Goal: Information Seeking & Learning: Learn about a topic

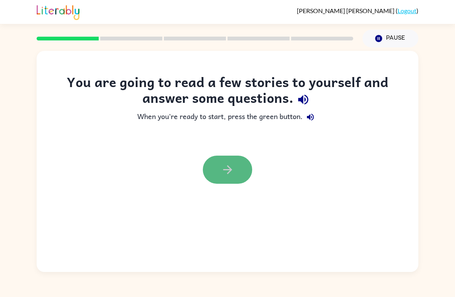
click at [229, 172] on icon "button" at bounding box center [227, 169] width 9 height 9
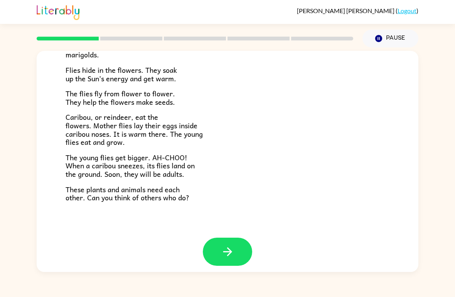
scroll to position [152, 0]
click at [234, 240] on button "button" at bounding box center [227, 252] width 49 height 28
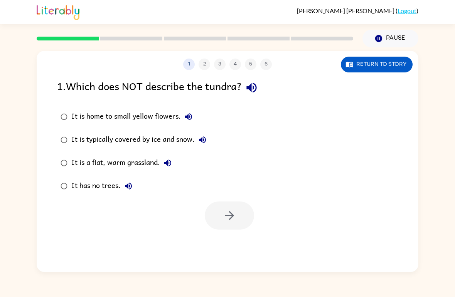
scroll to position [0, 0]
click at [243, 220] on button "button" at bounding box center [229, 215] width 49 height 28
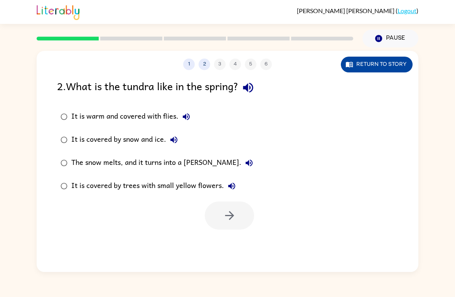
click at [372, 63] on button "Return to story" at bounding box center [377, 65] width 72 height 16
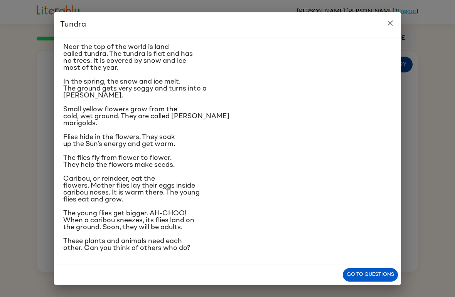
scroll to position [25, 0]
click at [388, 15] on button "close" at bounding box center [389, 22] width 15 height 15
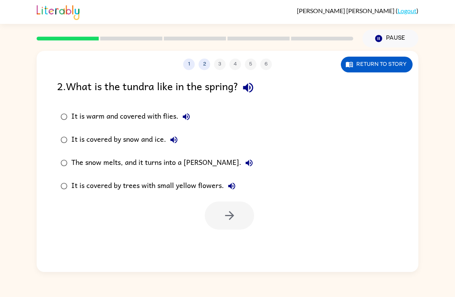
click at [172, 162] on div "The snow melts, and it turns into a [PERSON_NAME]." at bounding box center [163, 162] width 185 height 15
click at [231, 218] on icon "button" at bounding box center [229, 215] width 9 height 9
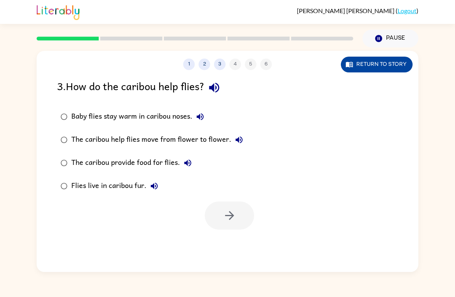
click at [375, 63] on button "Return to story" at bounding box center [377, 65] width 72 height 16
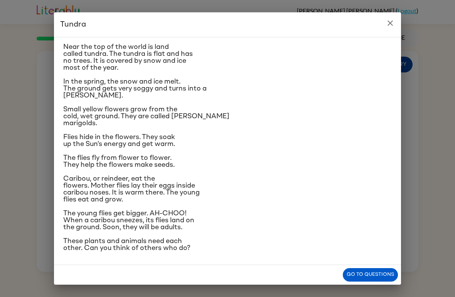
scroll to position [71, 0]
click at [393, 19] on icon "close" at bounding box center [389, 22] width 9 height 9
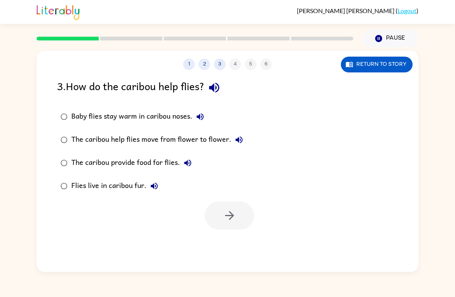
click at [191, 115] on div "Baby flies stay warm in caribou noses." at bounding box center [139, 116] width 136 height 15
click at [225, 217] on icon "button" at bounding box center [229, 215] width 13 height 13
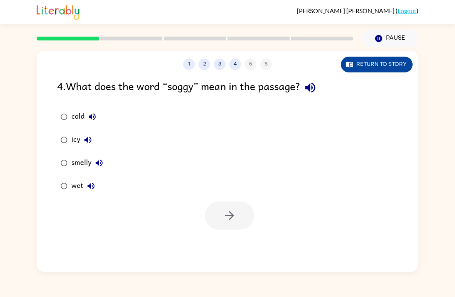
click at [377, 69] on button "Return to story" at bounding box center [377, 65] width 72 height 16
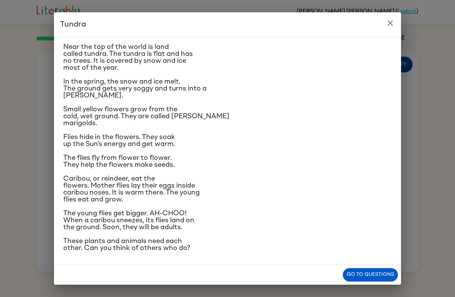
scroll to position [26, 0]
click at [390, 29] on button "close" at bounding box center [389, 22] width 15 height 15
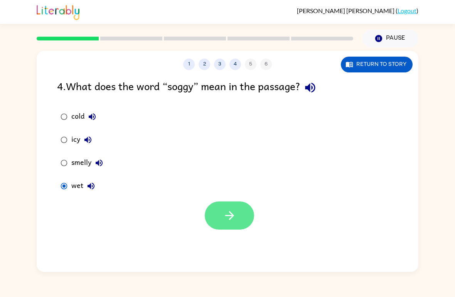
click at [238, 216] on button "button" at bounding box center [229, 215] width 49 height 28
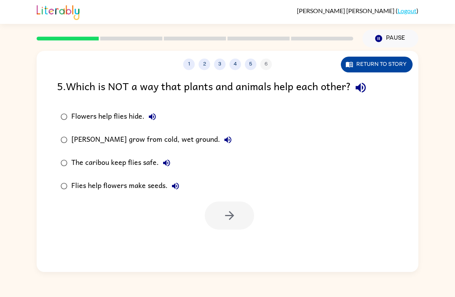
click at [386, 70] on button "Return to story" at bounding box center [377, 65] width 72 height 16
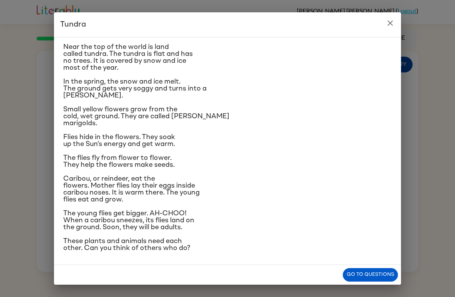
scroll to position [71, 0]
click at [390, 22] on icon "close" at bounding box center [389, 22] width 9 height 9
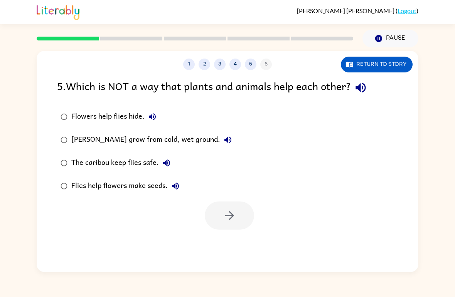
click at [196, 150] on label "[PERSON_NAME] grow from cold, wet ground." at bounding box center [146, 139] width 186 height 23
click at [218, 207] on button "button" at bounding box center [229, 215] width 49 height 28
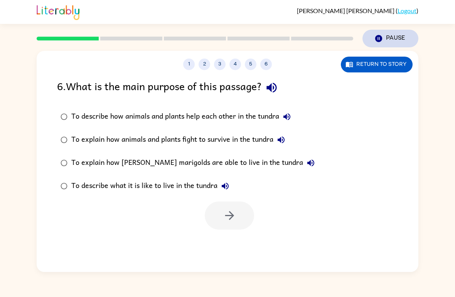
click at [389, 37] on button "Pause Pause" at bounding box center [390, 39] width 56 height 18
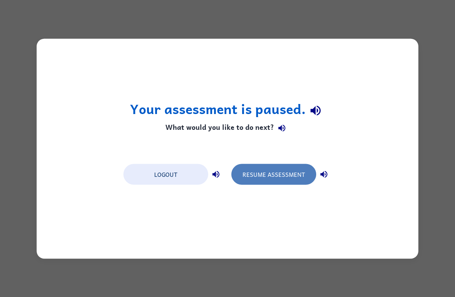
click at [248, 170] on button "Resume Assessment" at bounding box center [273, 174] width 85 height 21
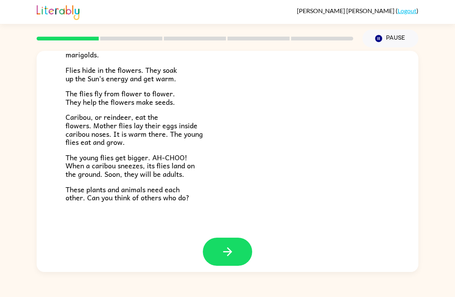
scroll to position [152, 0]
click at [222, 239] on button "button" at bounding box center [227, 252] width 49 height 28
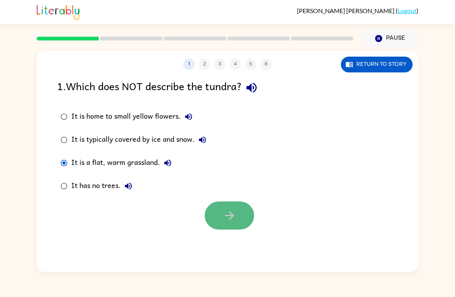
click at [223, 229] on button "button" at bounding box center [229, 215] width 49 height 28
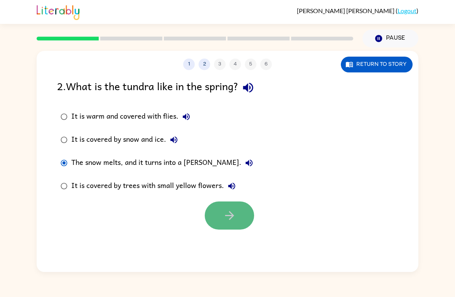
click at [221, 210] on button "button" at bounding box center [229, 215] width 49 height 28
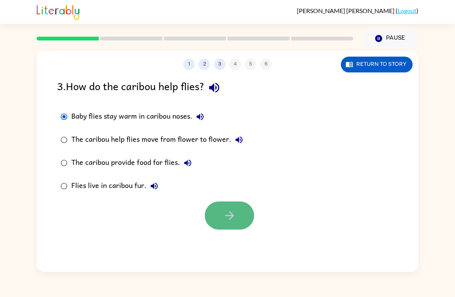
click at [223, 222] on icon "button" at bounding box center [229, 215] width 13 height 13
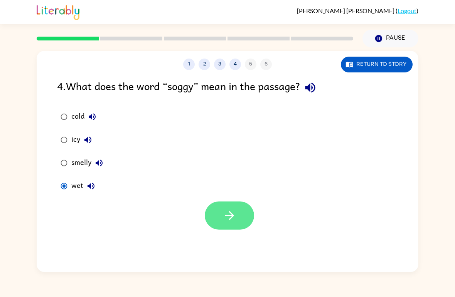
click at [214, 211] on button "button" at bounding box center [229, 215] width 49 height 28
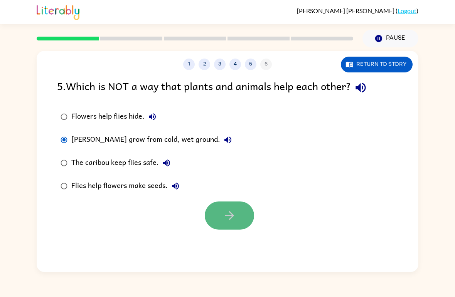
click at [227, 211] on icon "button" at bounding box center [229, 215] width 13 height 13
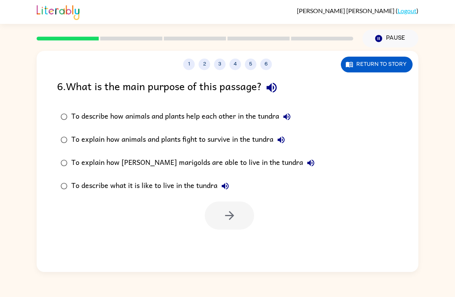
click at [160, 112] on html "[PERSON_NAME] ( Logout ) Pause Pause 1 2 3 4 5 6 Return to story 6 . What is th…" at bounding box center [227, 148] width 455 height 297
click at [161, 113] on div "To describe how animals and plants help each other in the tundra" at bounding box center [182, 116] width 223 height 15
click at [229, 225] on button "button" at bounding box center [229, 215] width 49 height 28
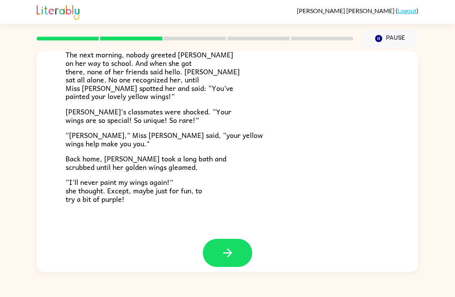
scroll to position [207, 0]
click at [227, 251] on icon "button" at bounding box center [227, 253] width 13 height 13
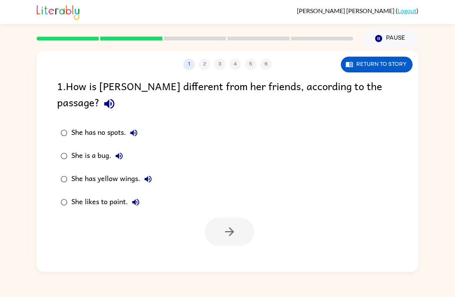
scroll to position [0, 0]
click at [215, 218] on button "button" at bounding box center [229, 232] width 49 height 28
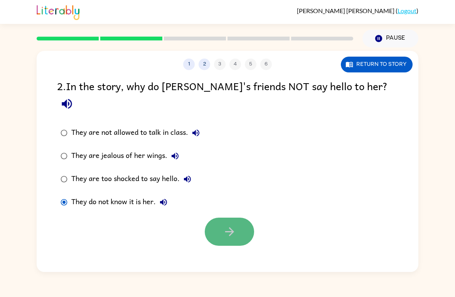
click at [237, 222] on button "button" at bounding box center [229, 232] width 49 height 28
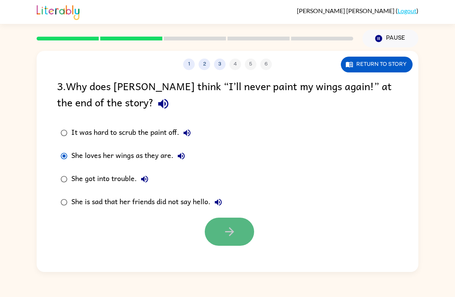
click at [235, 238] on icon "button" at bounding box center [229, 231] width 13 height 13
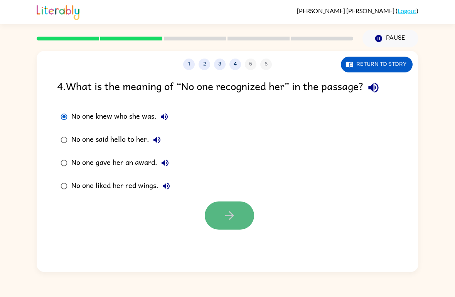
click at [223, 213] on icon "button" at bounding box center [229, 215] width 13 height 13
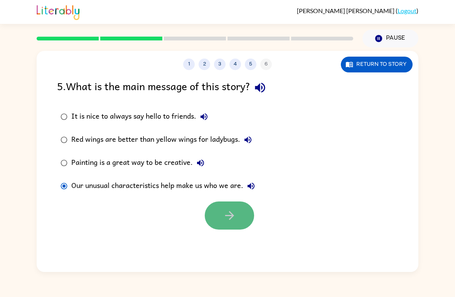
click at [215, 222] on button "button" at bounding box center [229, 215] width 49 height 28
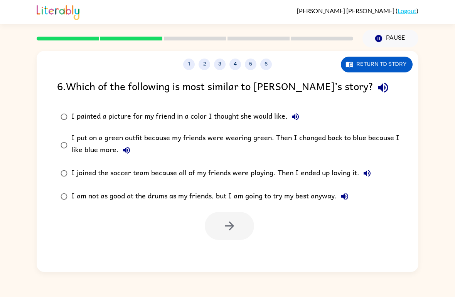
click at [79, 139] on div "I put on a green outfit because my friends were wearing green. Then I changed b…" at bounding box center [239, 145] width 337 height 26
click at [233, 229] on icon "button" at bounding box center [229, 225] width 13 height 13
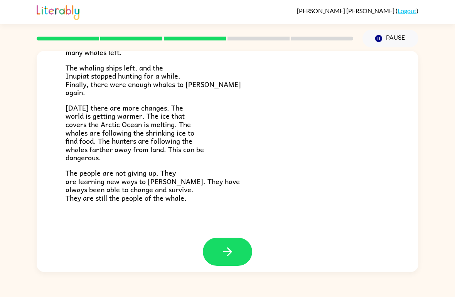
scroll to position [250, 0]
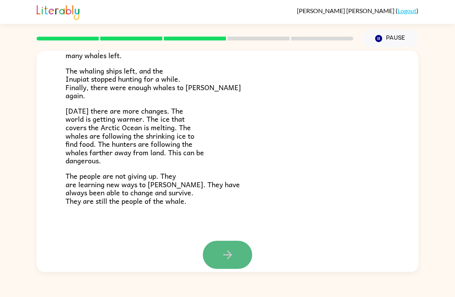
click at [239, 246] on button "button" at bounding box center [227, 255] width 49 height 28
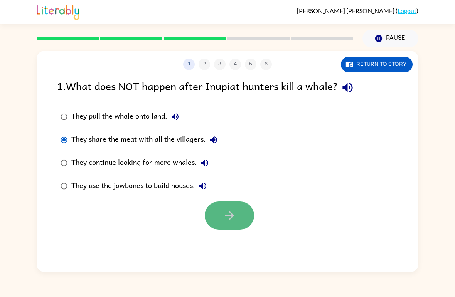
click at [228, 209] on icon "button" at bounding box center [229, 215] width 13 height 13
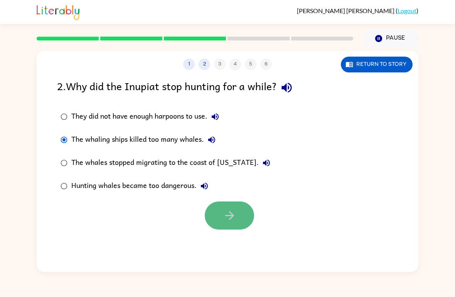
click at [214, 213] on button "button" at bounding box center [229, 215] width 49 height 28
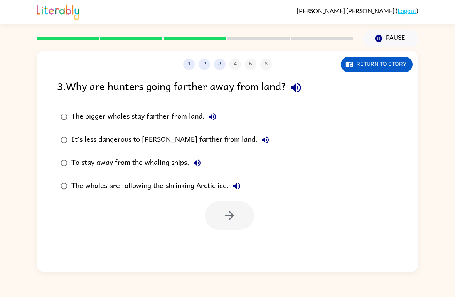
click at [145, 165] on div "To stay away from the whaling ships." at bounding box center [137, 162] width 133 height 15
click at [230, 232] on div "1 2 3 4 5 6 Return to story 3 . Why are hunters going farther away from land? T…" at bounding box center [227, 161] width 381 height 221
click at [229, 226] on button "button" at bounding box center [229, 215] width 49 height 28
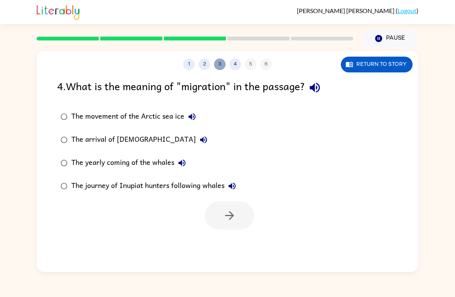
click at [223, 64] on button "3" at bounding box center [220, 65] width 12 height 12
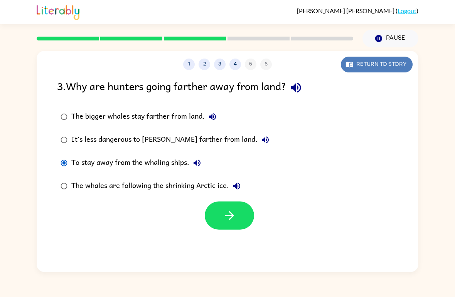
click at [364, 67] on button "Return to story" at bounding box center [377, 65] width 72 height 16
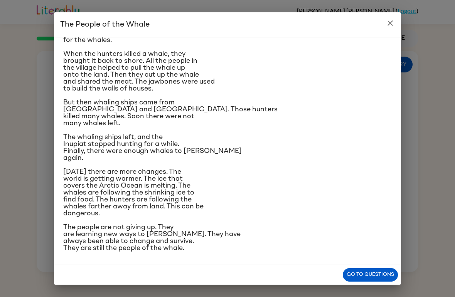
scroll to position [185, 0]
click at [372, 273] on button "Go to questions" at bounding box center [370, 274] width 55 height 13
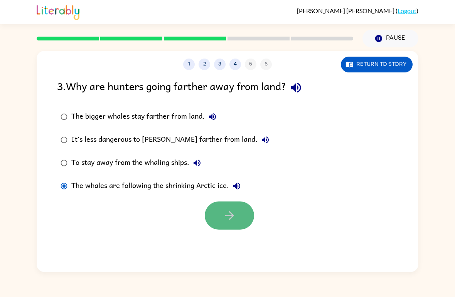
click at [213, 215] on button "button" at bounding box center [229, 215] width 49 height 28
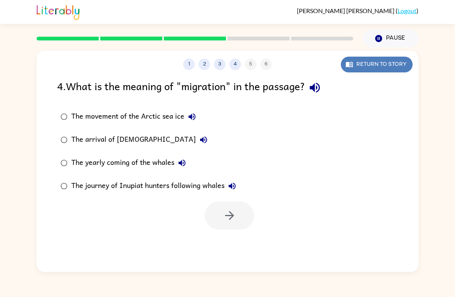
click at [387, 67] on button "Return to story" at bounding box center [377, 65] width 72 height 16
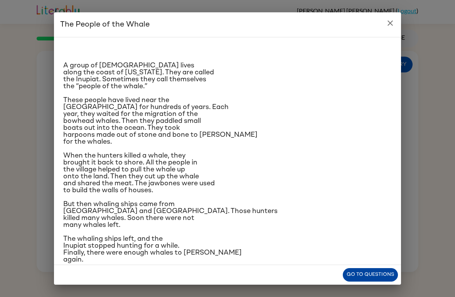
click at [362, 277] on button "Go to questions" at bounding box center [370, 274] width 55 height 13
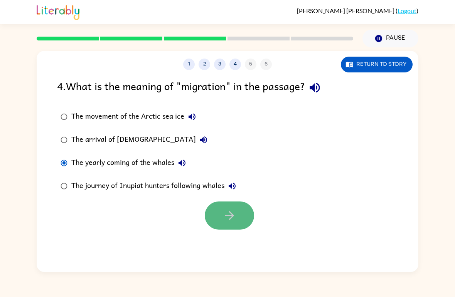
click at [237, 210] on button "button" at bounding box center [229, 215] width 49 height 28
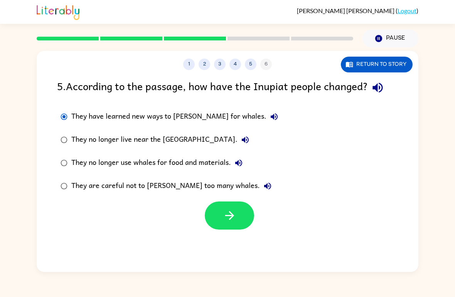
click at [64, 142] on div "They have learned new ways to [PERSON_NAME] for whales. They no longer live nea…" at bounding box center [174, 151] width 235 height 92
click at [266, 117] on button "They have learned new ways to [PERSON_NAME] for whales." at bounding box center [273, 116] width 15 height 15
click at [270, 118] on icon "button" at bounding box center [273, 116] width 7 height 7
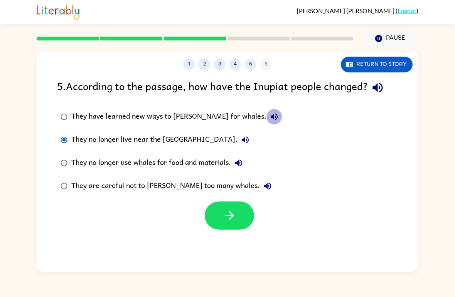
click at [270, 118] on icon "button" at bounding box center [273, 116] width 7 height 7
drag, startPoint x: 125, startPoint y: 136, endPoint x: 207, endPoint y: 128, distance: 82.1
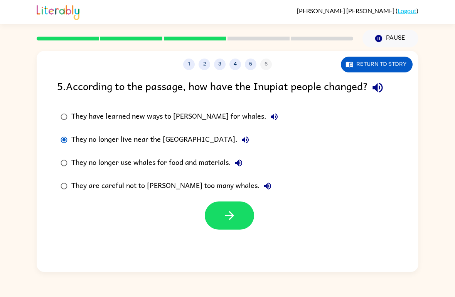
click at [134, 139] on div "They no longer live near the [GEOGRAPHIC_DATA]." at bounding box center [161, 139] width 181 height 15
click at [74, 151] on label "They no longer live near the [GEOGRAPHIC_DATA]." at bounding box center [169, 139] width 233 height 23
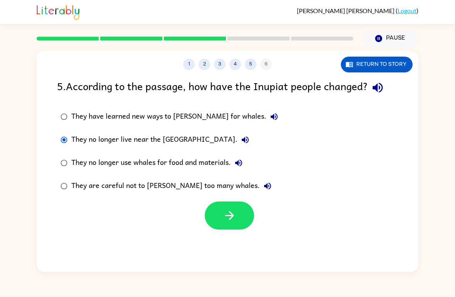
drag, startPoint x: 74, startPoint y: 151, endPoint x: 78, endPoint y: 151, distance: 4.6
click at [78, 151] on label "They no longer live near the [GEOGRAPHIC_DATA]." at bounding box center [169, 139] width 233 height 23
click at [79, 195] on label "They are careful not to [PERSON_NAME] too many whales." at bounding box center [169, 186] width 233 height 23
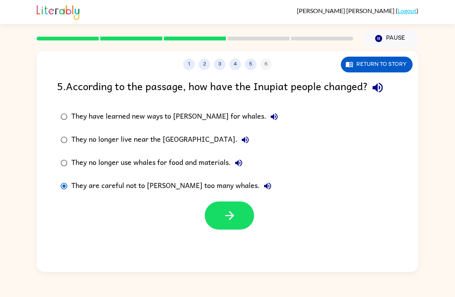
click at [79, 195] on label "They are careful not to [PERSON_NAME] too many whales." at bounding box center [169, 186] width 233 height 23
click at [353, 71] on button "Return to story" at bounding box center [377, 65] width 72 height 16
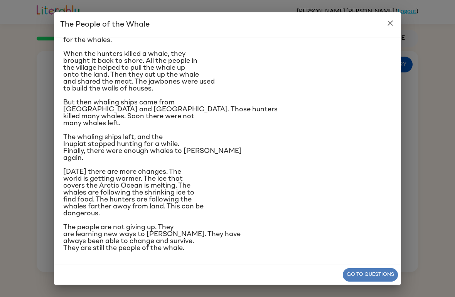
click at [363, 271] on button "Go to questions" at bounding box center [370, 274] width 55 height 13
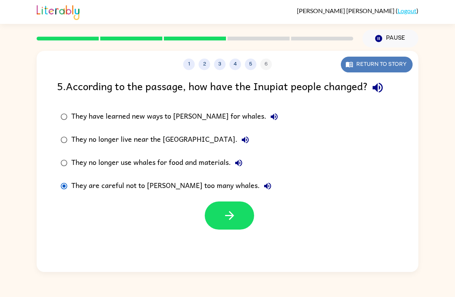
click at [375, 58] on button "Return to story" at bounding box center [377, 65] width 72 height 16
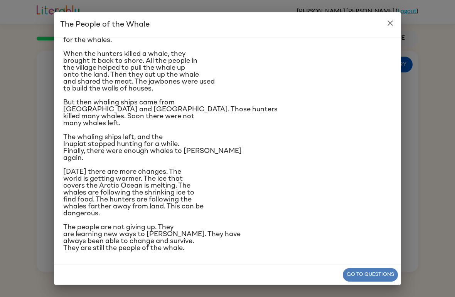
click at [379, 277] on button "Go to questions" at bounding box center [370, 274] width 55 height 13
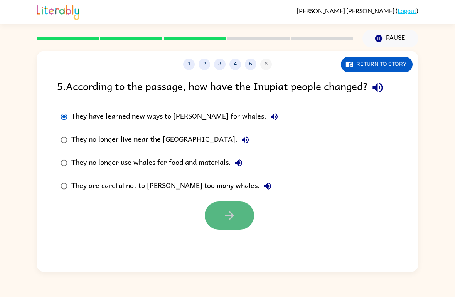
click at [234, 211] on icon "button" at bounding box center [229, 215] width 13 height 13
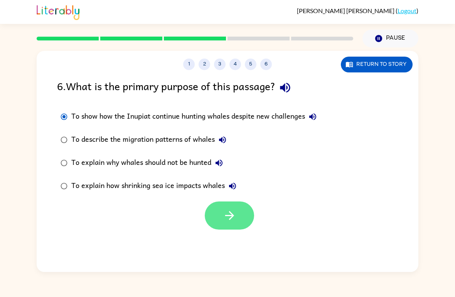
click at [215, 213] on button "button" at bounding box center [229, 215] width 49 height 28
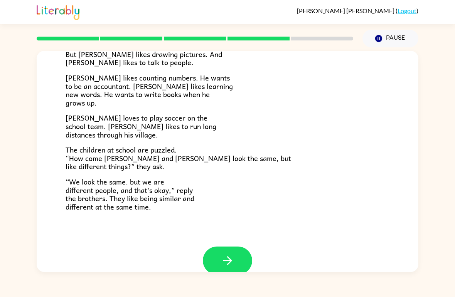
scroll to position [153, 0]
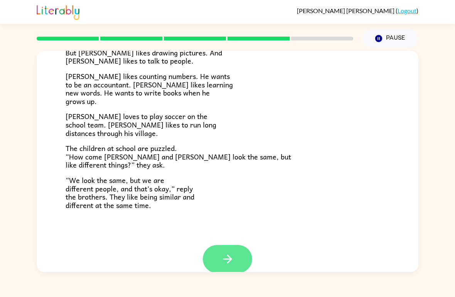
click at [227, 257] on icon "button" at bounding box center [227, 258] width 13 height 13
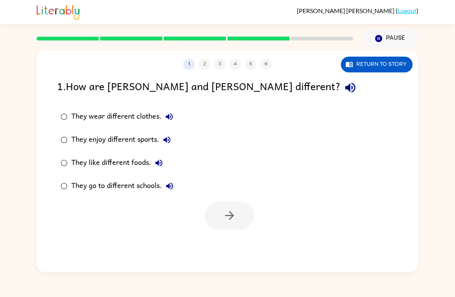
scroll to position [0, 0]
click at [238, 222] on button "button" at bounding box center [229, 215] width 49 height 28
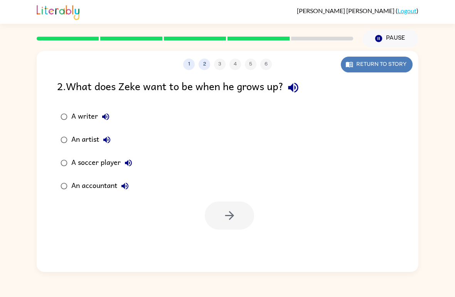
click at [368, 65] on button "Return to story" at bounding box center [377, 65] width 72 height 16
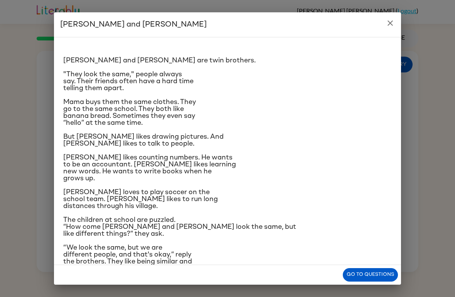
scroll to position [5, 0]
click at [361, 272] on button "Go to questions" at bounding box center [370, 274] width 55 height 13
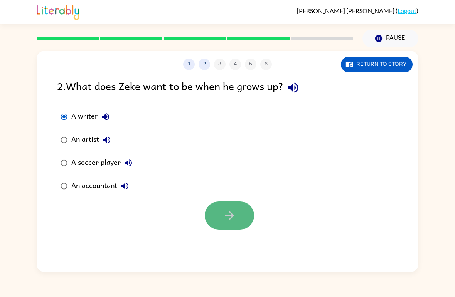
click at [223, 219] on icon "button" at bounding box center [229, 215] width 13 height 13
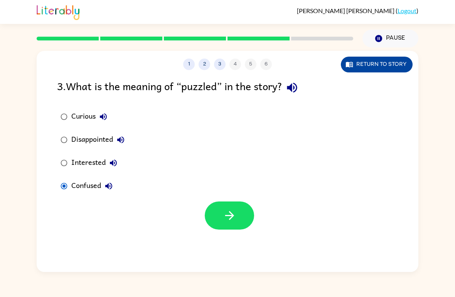
click at [354, 68] on button "Return to story" at bounding box center [377, 65] width 72 height 16
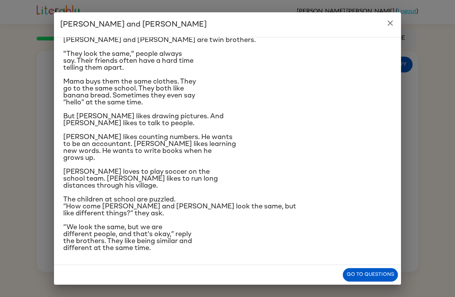
scroll to position [81, 0]
click at [384, 279] on button "Go to questions" at bounding box center [370, 274] width 55 height 13
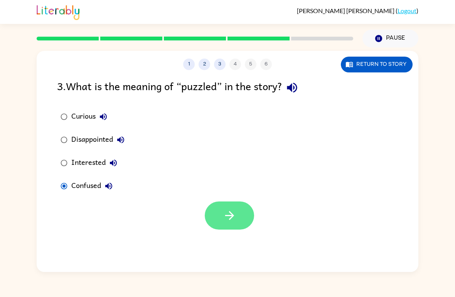
click at [239, 210] on button "button" at bounding box center [229, 215] width 49 height 28
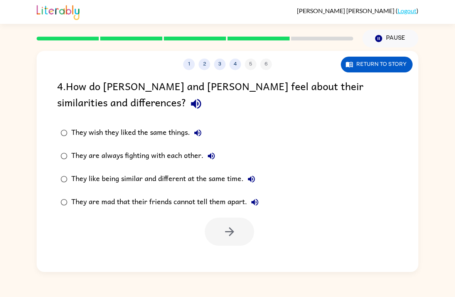
click at [252, 180] on icon "button" at bounding box center [251, 179] width 7 height 7
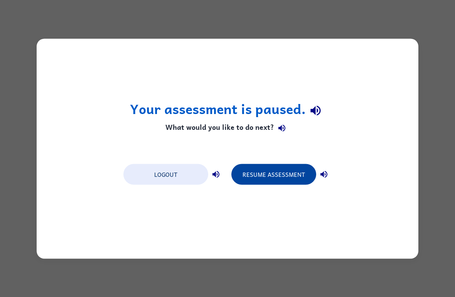
click at [281, 184] on button "Resume Assessment" at bounding box center [273, 174] width 85 height 21
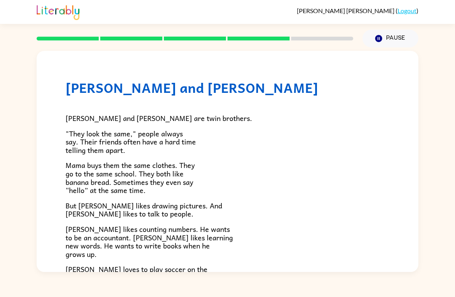
click at [349, 225] on p "[PERSON_NAME] likes counting numbers. He wants to be an accountant. [PERSON_NAM…" at bounding box center [227, 241] width 324 height 33
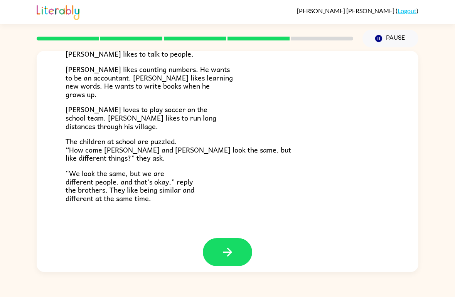
scroll to position [160, 0]
click at [235, 240] on button "button" at bounding box center [227, 252] width 49 height 28
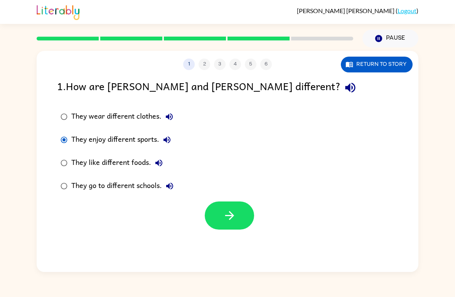
click at [254, 202] on div at bounding box center [229, 215] width 49 height 28
click at [223, 218] on icon "button" at bounding box center [229, 215] width 13 height 13
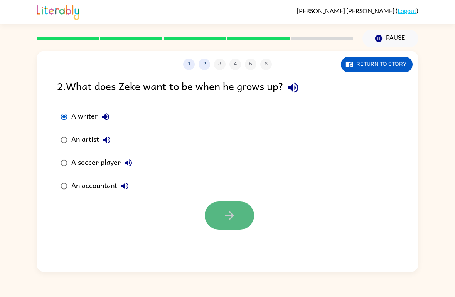
click at [231, 225] on button "button" at bounding box center [229, 215] width 49 height 28
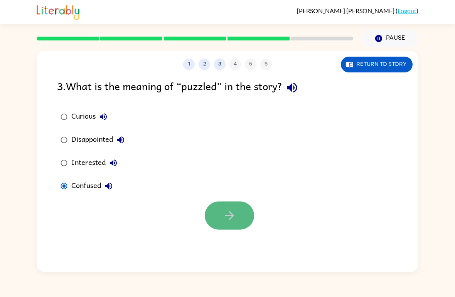
click at [223, 220] on icon "button" at bounding box center [229, 215] width 13 height 13
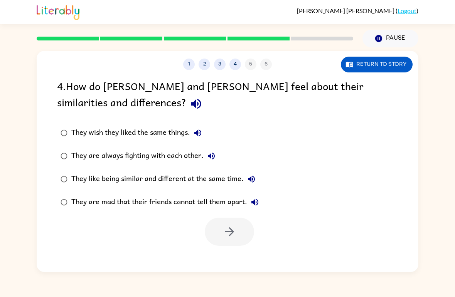
click at [59, 194] on label "They are mad that their friends cannot tell them apart." at bounding box center [159, 202] width 213 height 23
click at [248, 238] on button "button" at bounding box center [229, 232] width 49 height 28
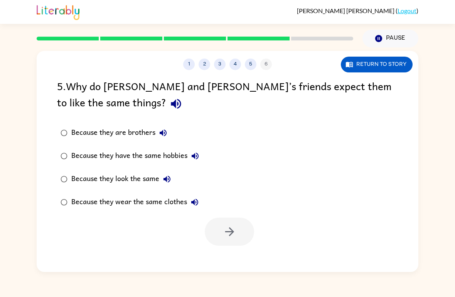
click at [65, 170] on label "Because they look the same" at bounding box center [130, 179] width 154 height 23
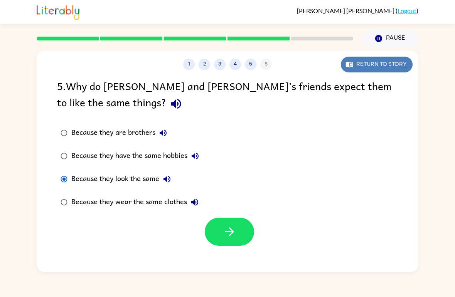
click at [354, 72] on button "Return to story" at bounding box center [377, 65] width 72 height 16
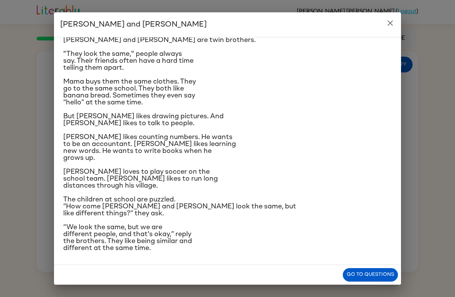
scroll to position [81, 0]
click at [378, 276] on button "Go to questions" at bounding box center [370, 274] width 55 height 13
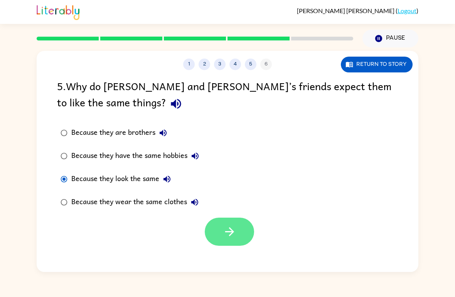
click at [222, 234] on button "button" at bounding box center [229, 232] width 49 height 28
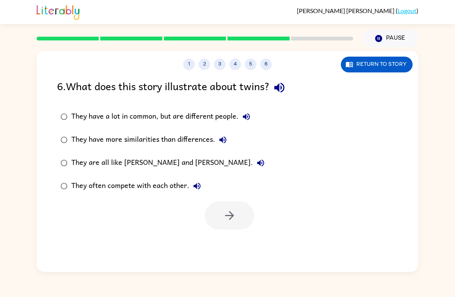
click at [124, 114] on div "They have a lot in common, but are different people." at bounding box center [162, 116] width 183 height 15
click at [218, 223] on button "button" at bounding box center [229, 215] width 49 height 28
